Goal: Task Accomplishment & Management: Complete application form

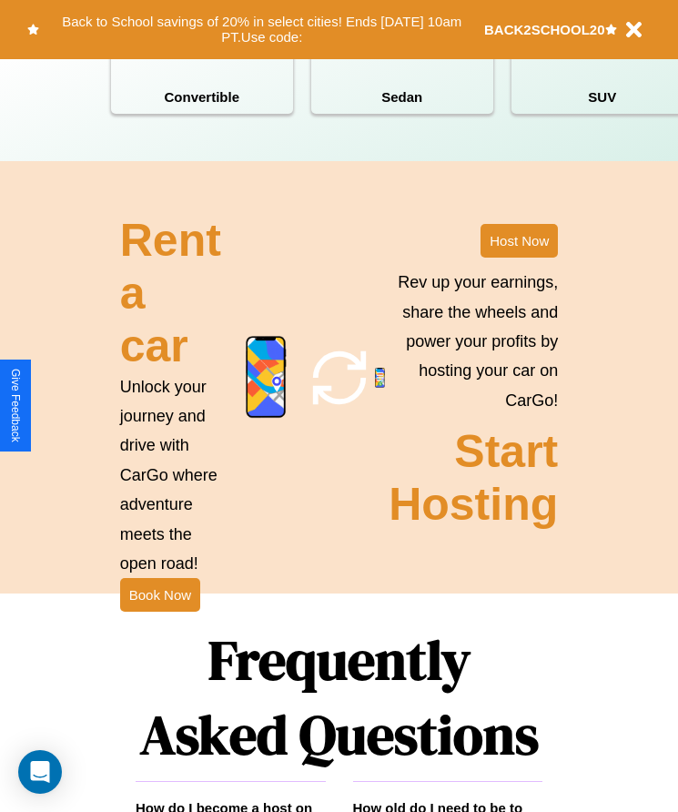
scroll to position [2374, 0]
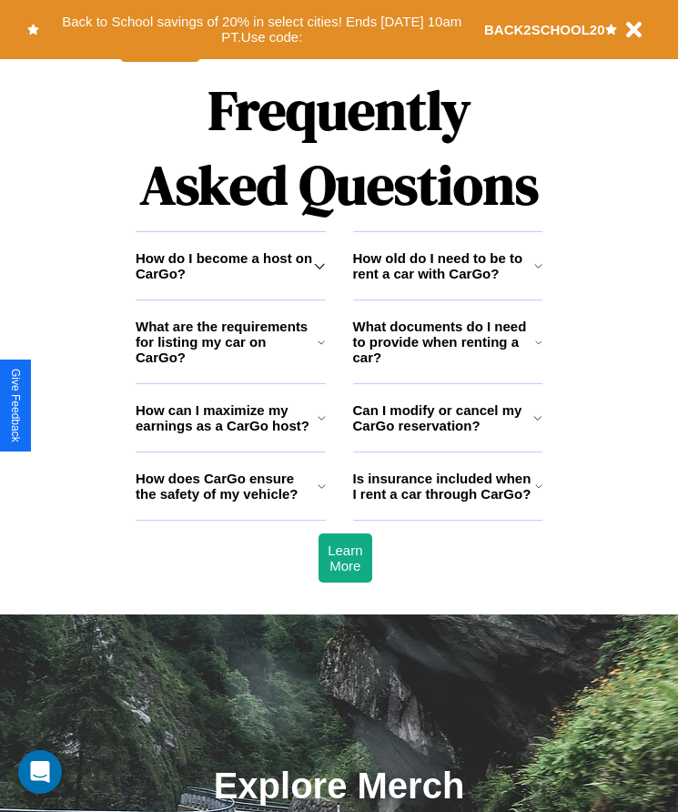
click at [447, 502] on h3 "Is insurance included when I rent a car through CarGo?" at bounding box center [444, 486] width 182 height 31
click at [321, 493] on icon at bounding box center [322, 486] width 8 height 15
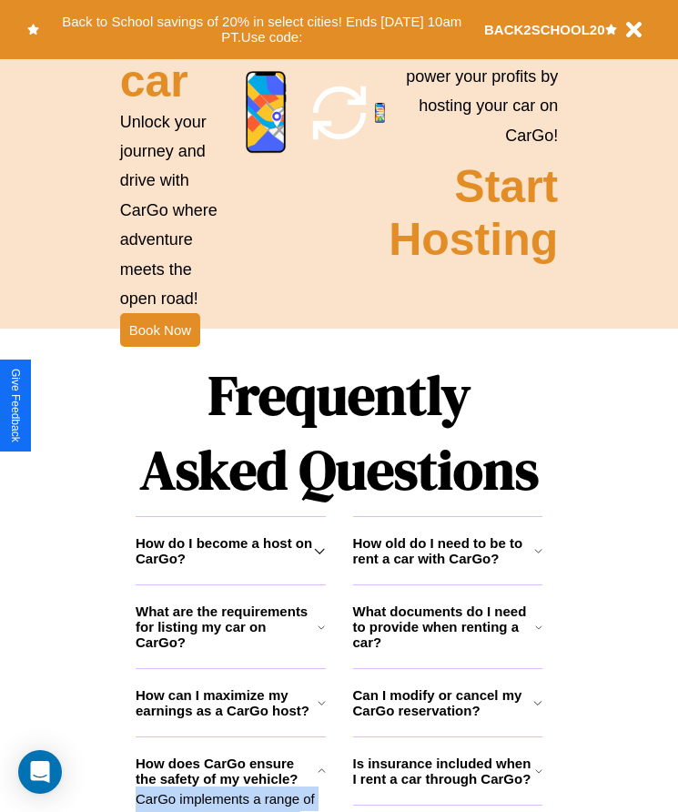
scroll to position [304, 0]
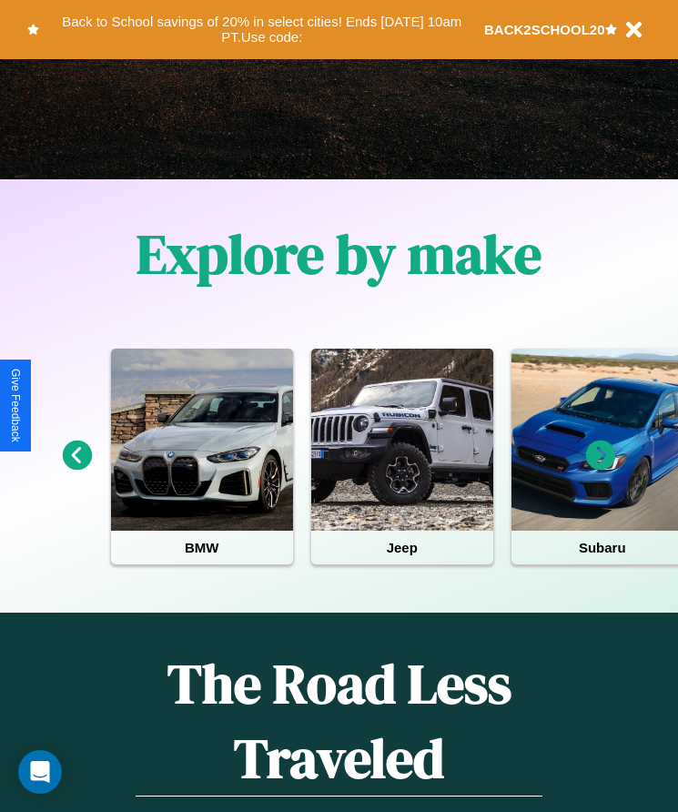
click at [76, 468] on icon at bounding box center [78, 456] width 30 height 30
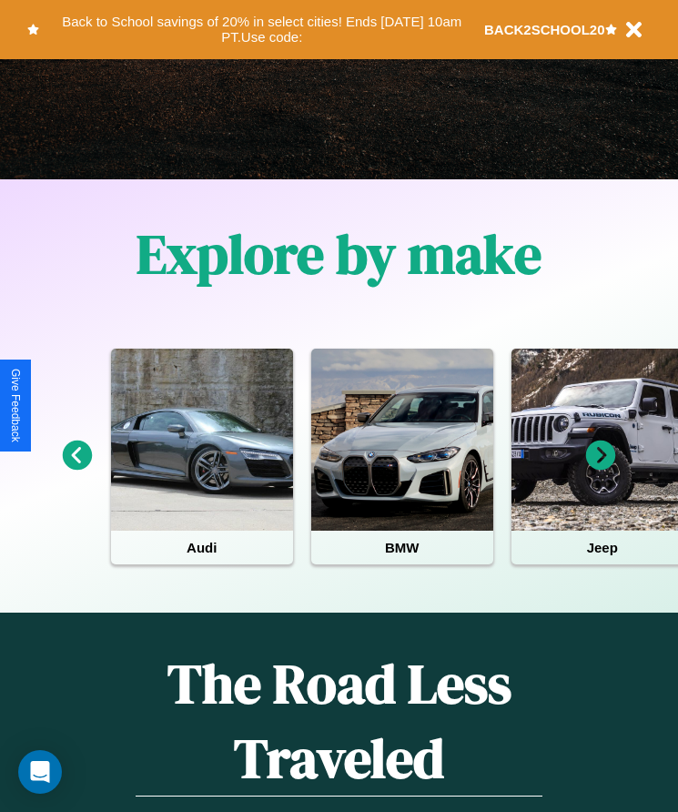
click at [601, 468] on icon at bounding box center [601, 456] width 30 height 30
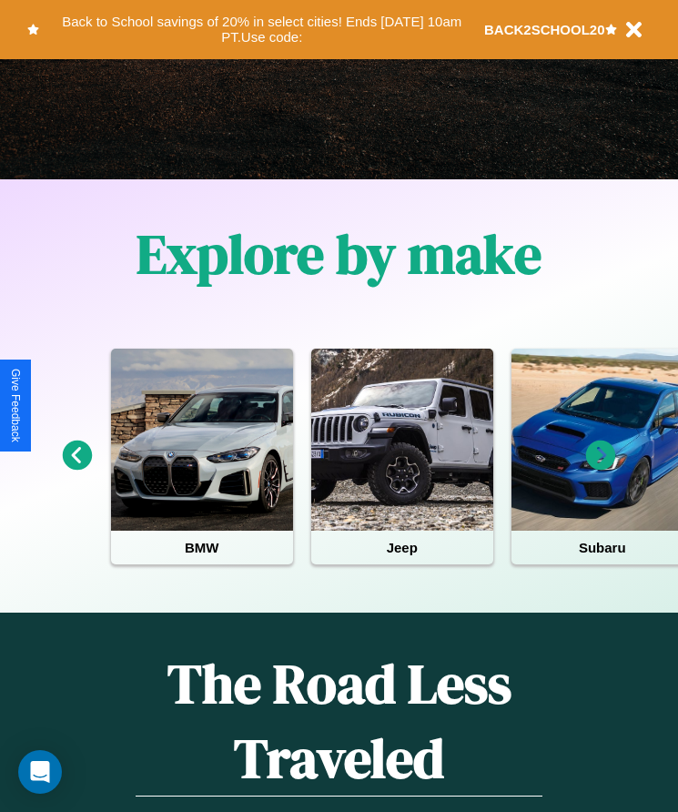
click at [76, 468] on icon at bounding box center [78, 456] width 30 height 30
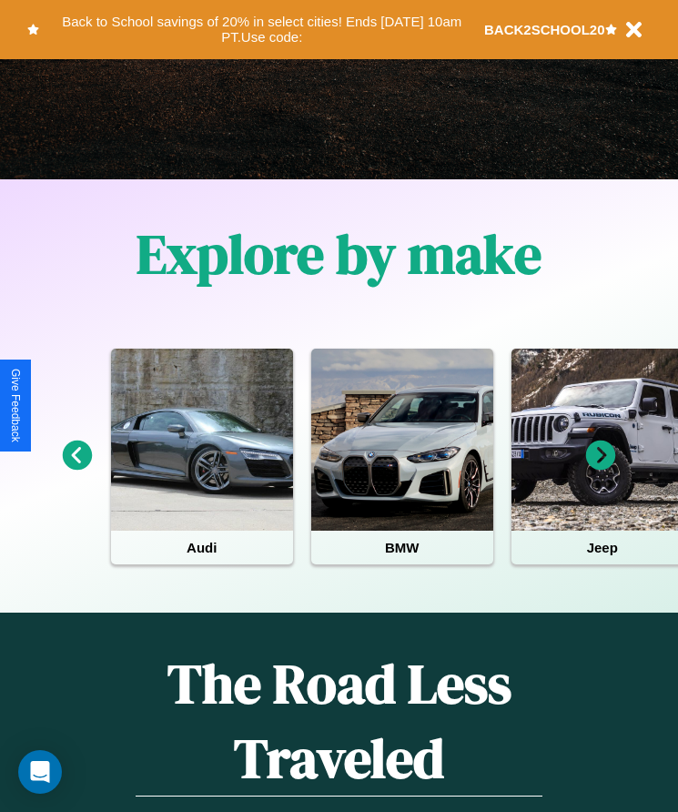
click at [601, 468] on icon at bounding box center [601, 456] width 30 height 30
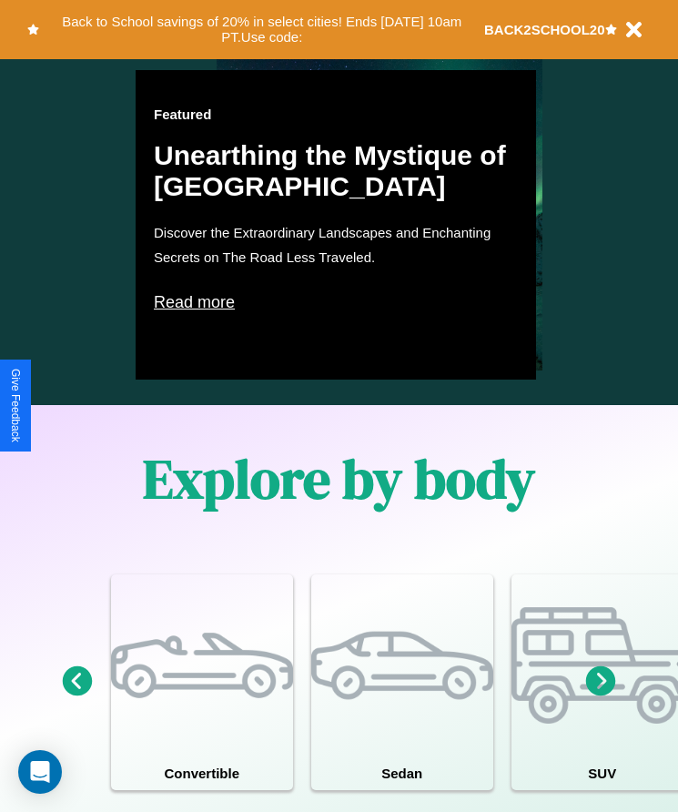
scroll to position [1689, 0]
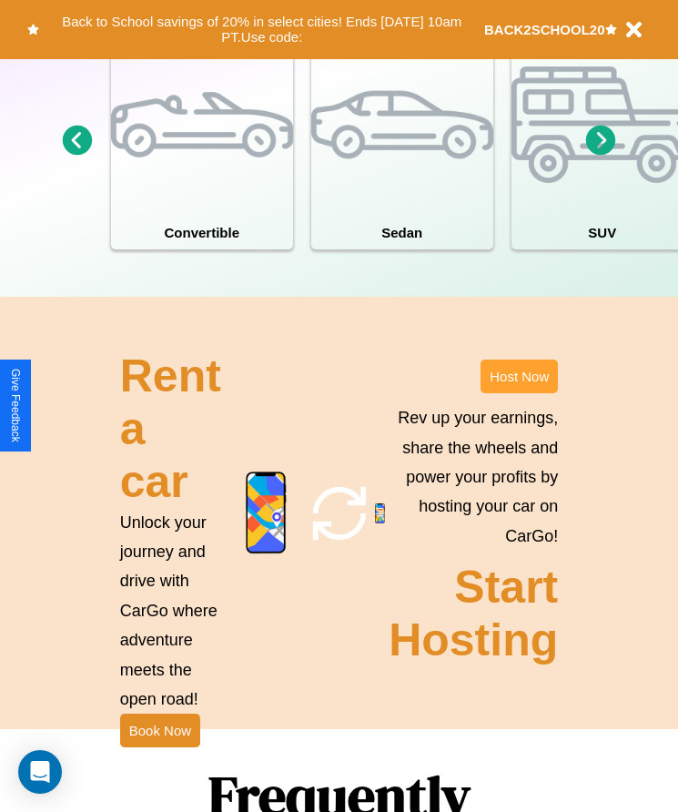
click at [519, 393] on button "Host Now" at bounding box center [519, 377] width 77 height 34
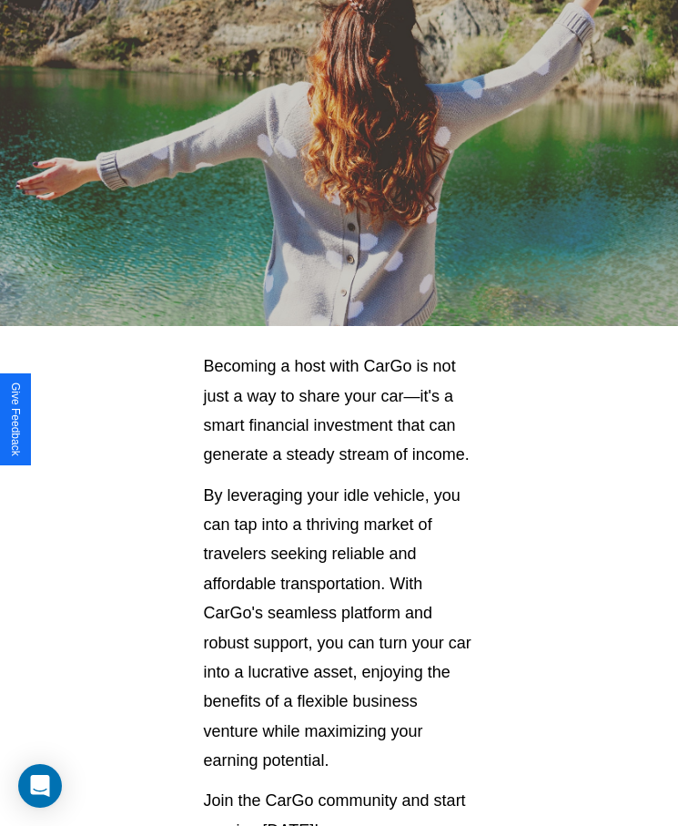
scroll to position [2402, 0]
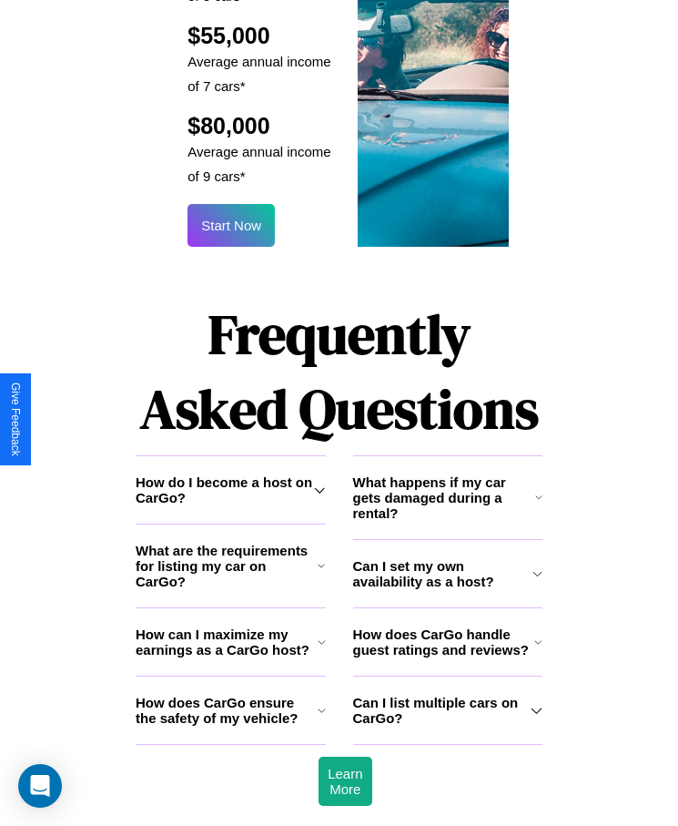
click at [230, 695] on h3 "How does CarGo ensure the safety of my vehicle?" at bounding box center [227, 710] width 182 height 31
click at [536, 703] on icon at bounding box center [537, 710] width 12 height 15
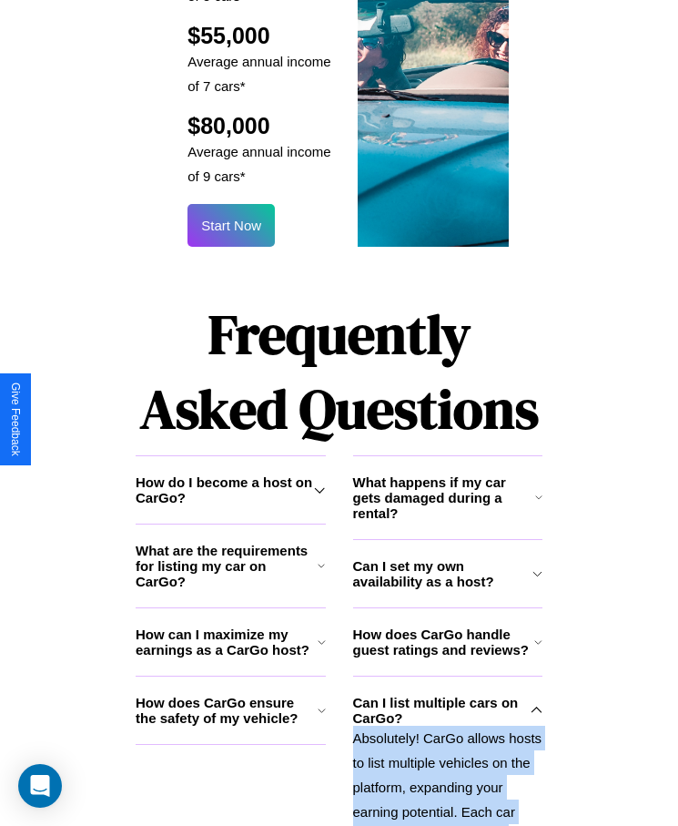
click at [536, 703] on icon at bounding box center [537, 710] width 12 height 15
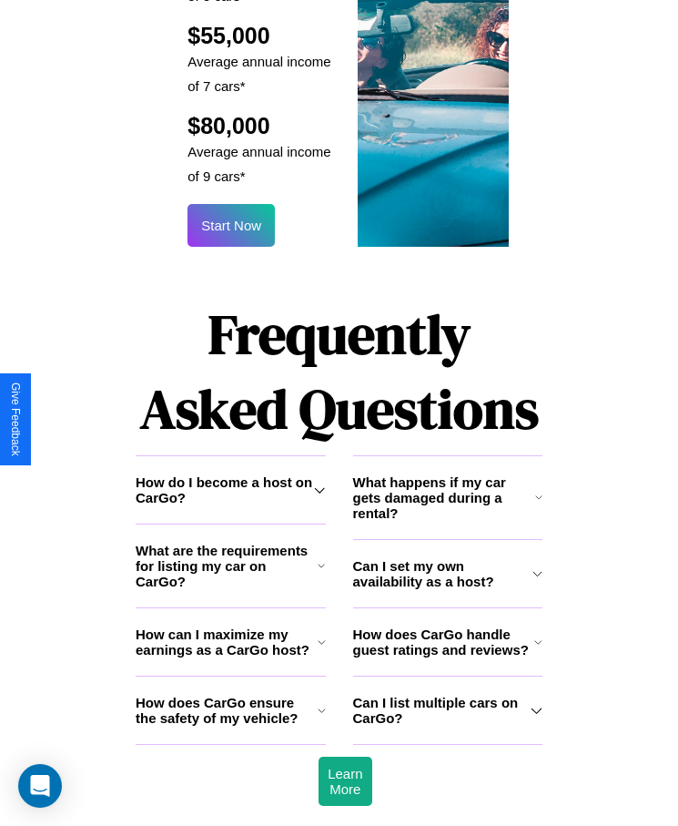
click at [537, 566] on icon at bounding box center [538, 573] width 10 height 15
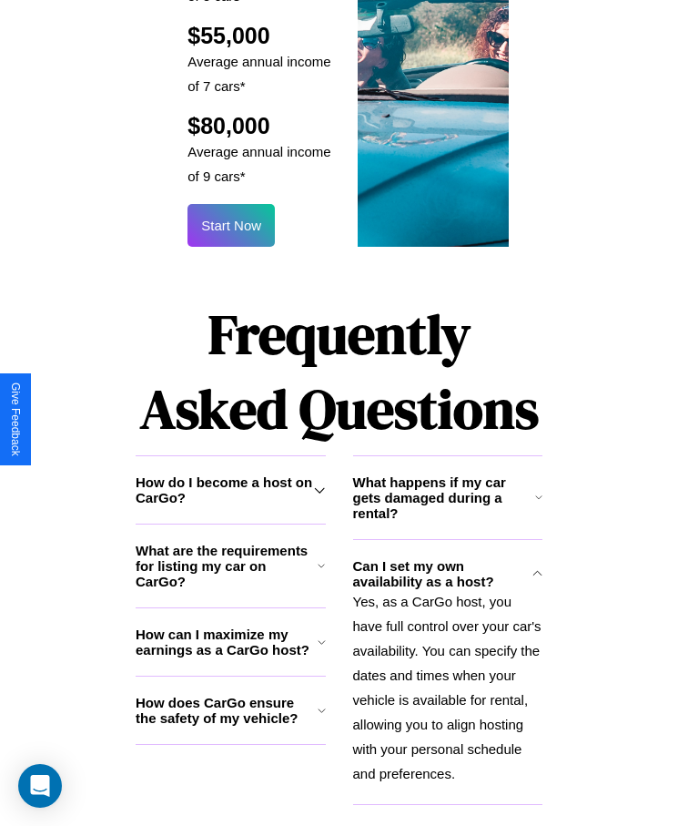
click at [447, 823] on h3 "How does CarGo handle guest ratings and reviews?" at bounding box center [444, 838] width 182 height 31
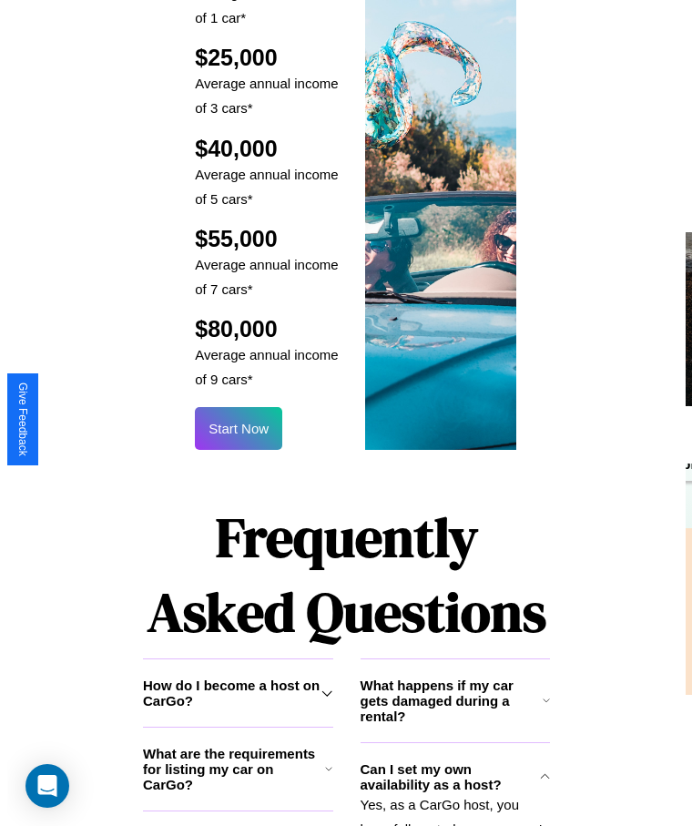
scroll to position [2189, 0]
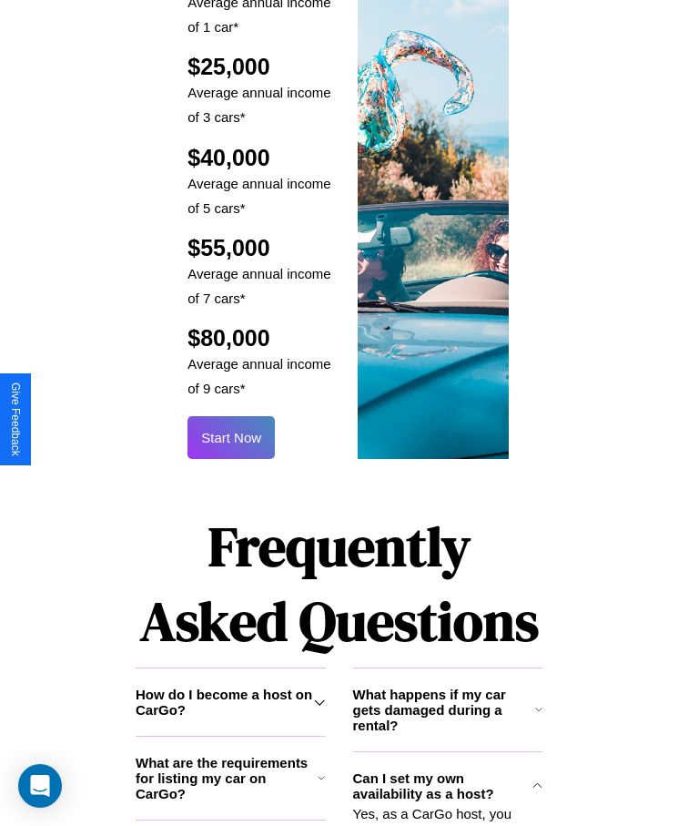
click at [231, 416] on button "Start Now" at bounding box center [231, 437] width 87 height 43
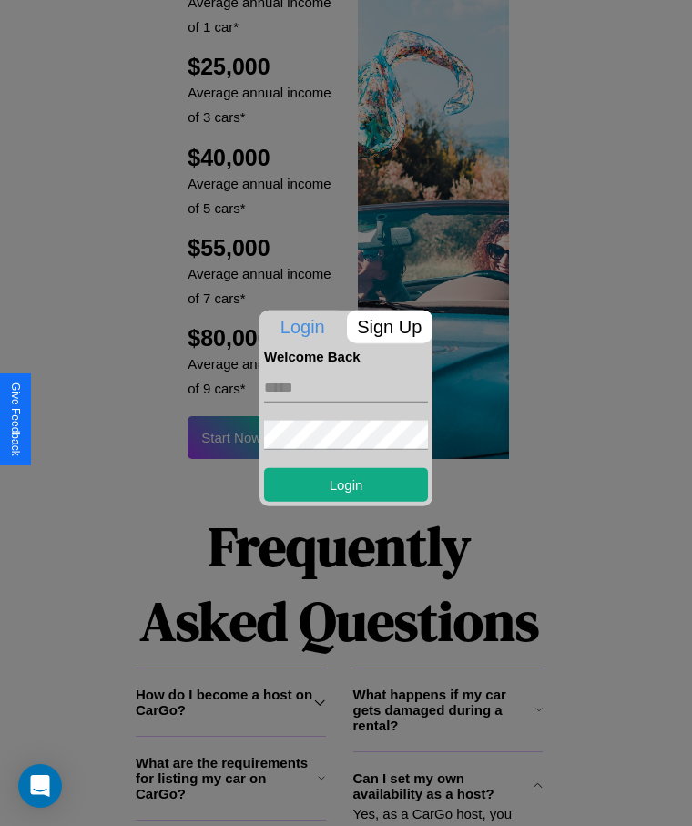
click at [389, 326] on p "Sign Up" at bounding box center [390, 326] width 86 height 33
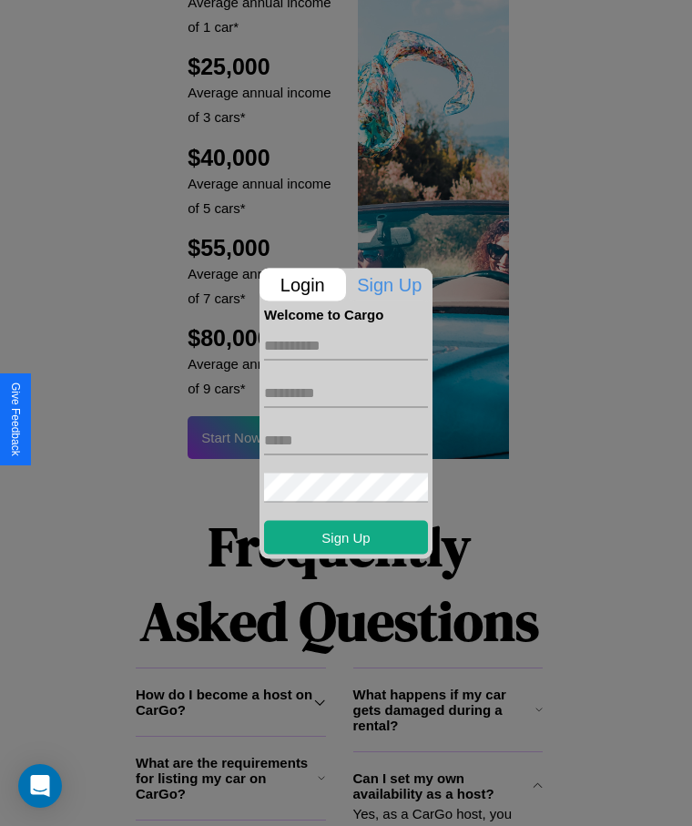
click at [346, 345] on input "text" at bounding box center [346, 344] width 164 height 29
type input "********"
click at [346, 392] on input "text" at bounding box center [346, 392] width 164 height 29
type input "*****"
click at [346, 440] on input "text" at bounding box center [346, 439] width 164 height 29
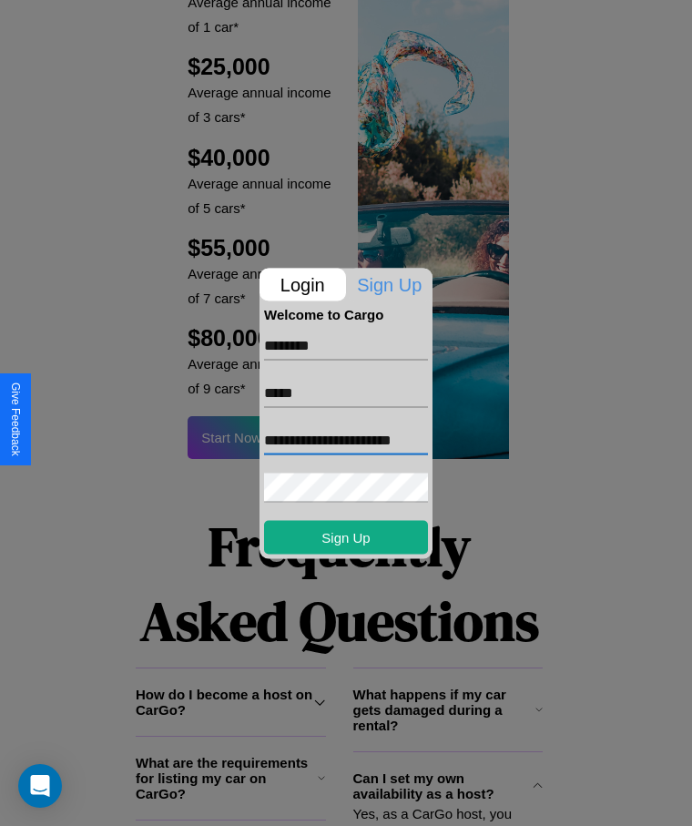
scroll to position [0, 36]
type input "**********"
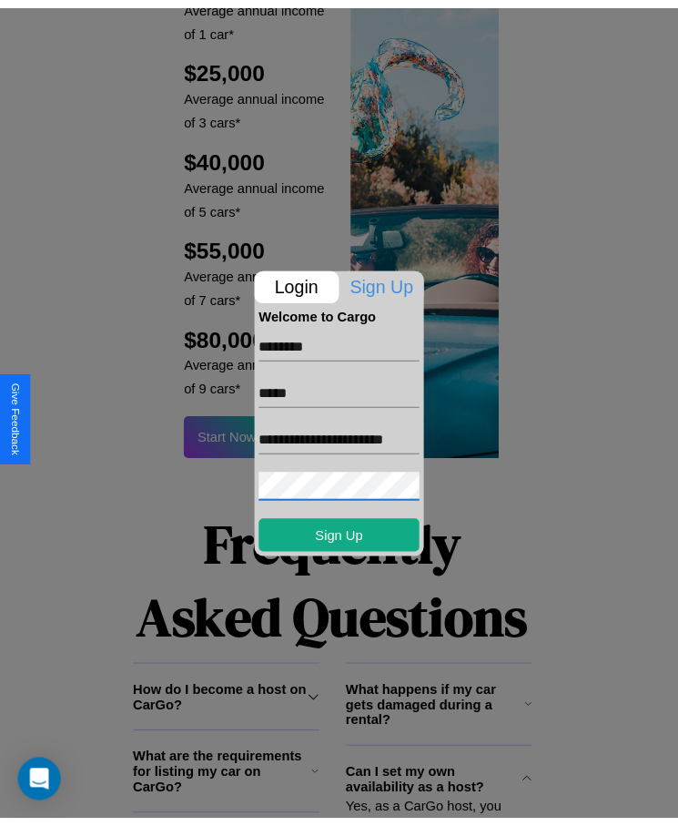
scroll to position [2554, 0]
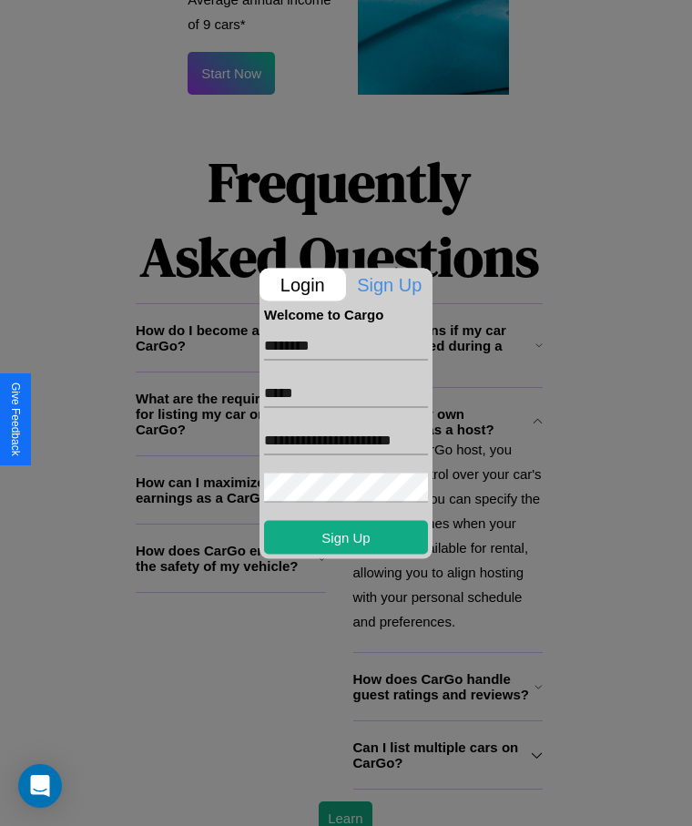
click at [345, 800] on div at bounding box center [346, 413] width 692 height 826
